Goal: Information Seeking & Learning: Learn about a topic

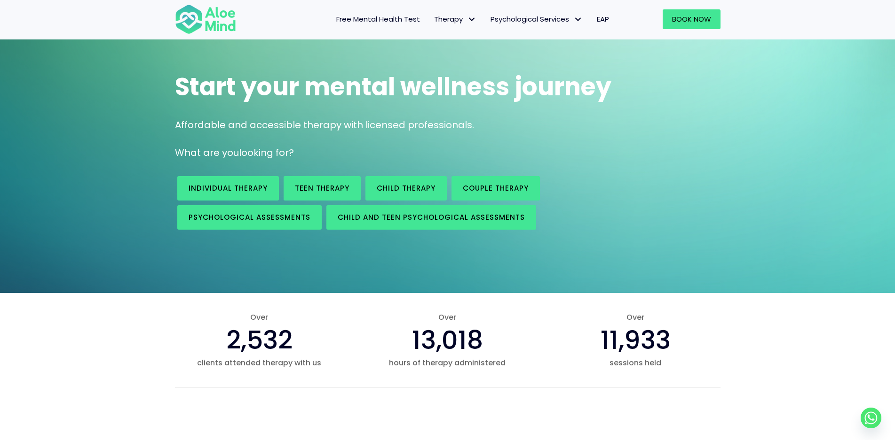
scroll to position [94, 0]
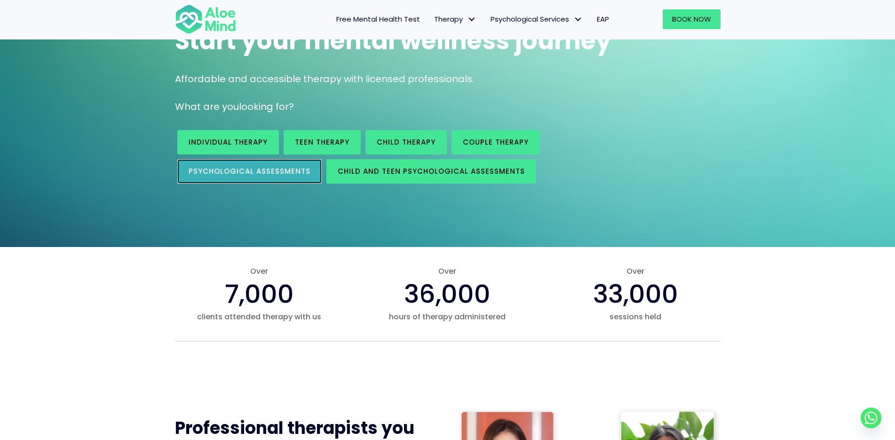
click at [217, 168] on span "Psychological assessments" at bounding box center [250, 171] width 122 height 10
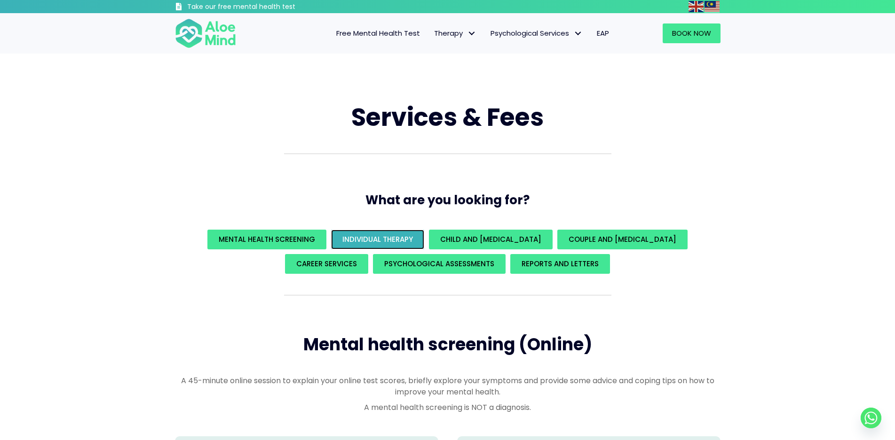
click at [384, 241] on span "Individual Therapy" at bounding box center [377, 240] width 71 height 10
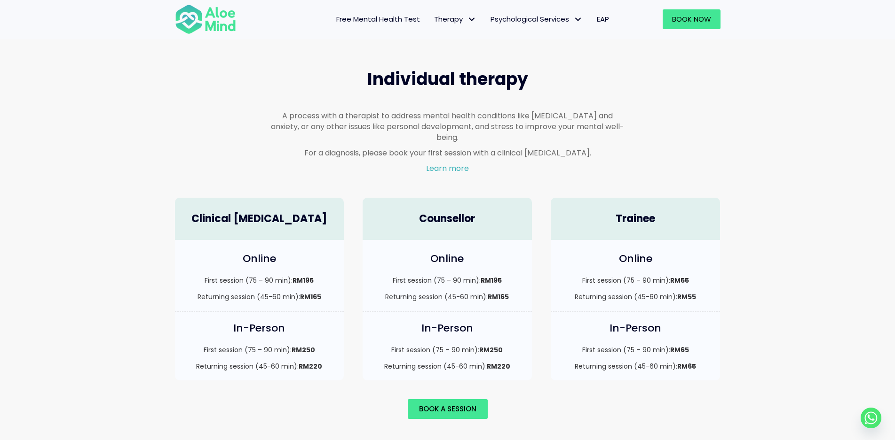
scroll to position [550, 0]
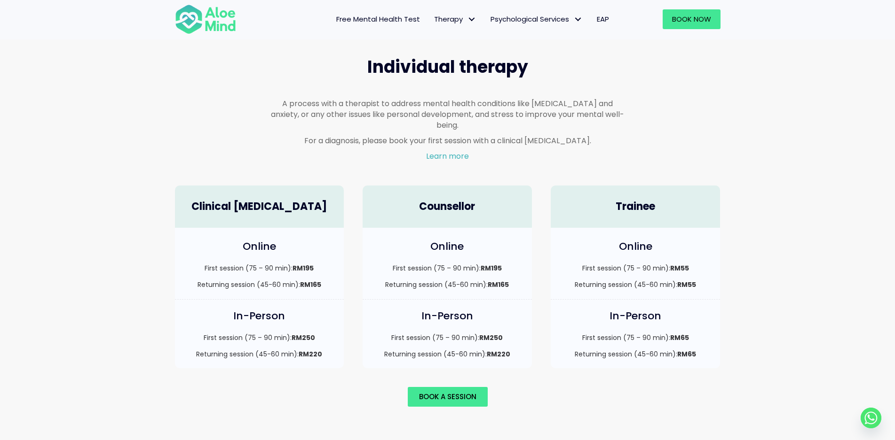
click at [406, 16] on span "Free Mental Health Test" at bounding box center [378, 19] width 84 height 10
